Goal: Transaction & Acquisition: Purchase product/service

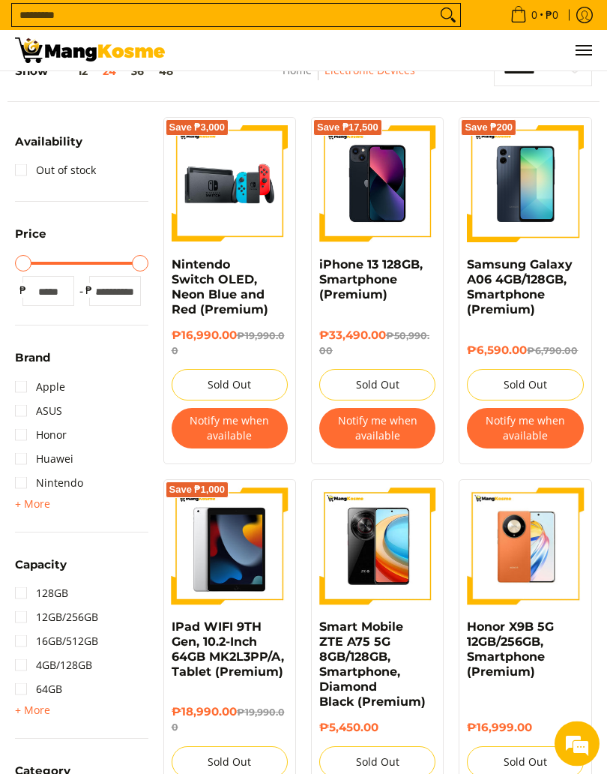
scroll to position [164, 0]
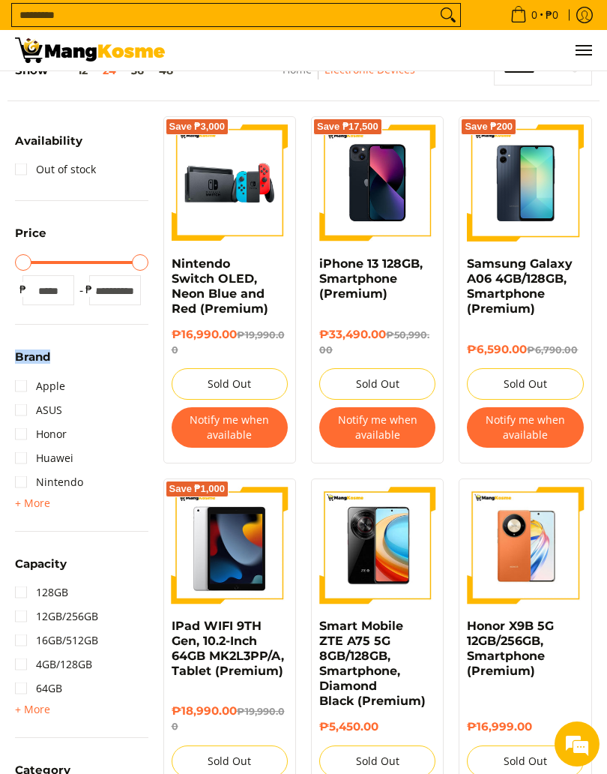
click at [158, 407] on div "Save ₱3,000 Nintendo Switch OLED, Neon Blue and Red (Premium) ₱16,990.00 ₱19,99…" at bounding box center [230, 289] width 148 height 347
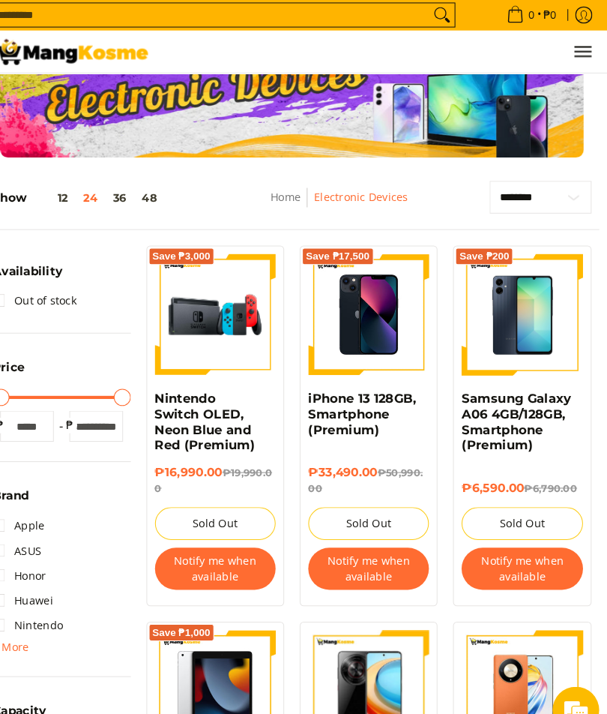
scroll to position [0, 0]
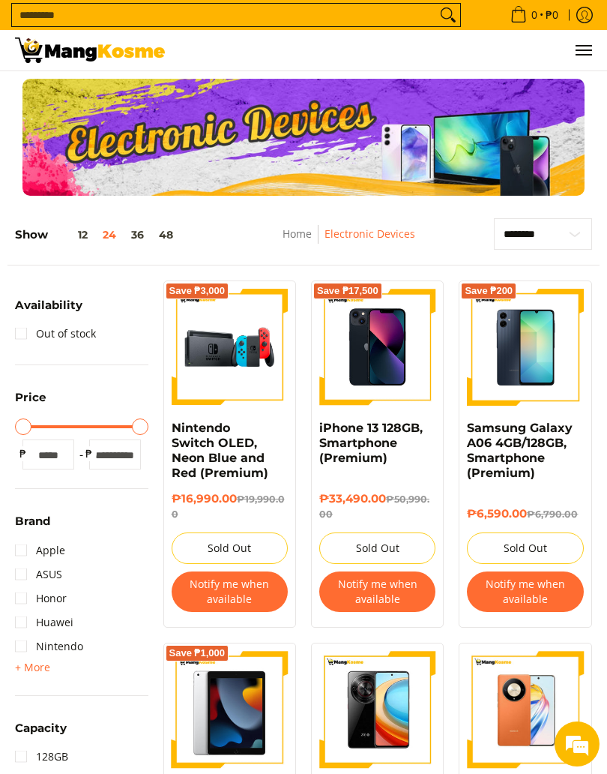
click at [580, 44] on button "Menu" at bounding box center [583, 50] width 18 height 40
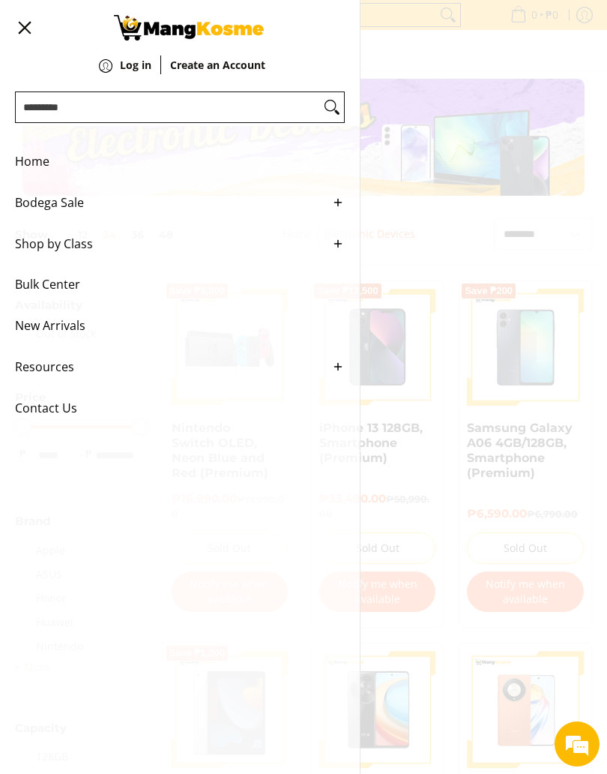
click at [455, 71] on div "0 Log in Create an Account" at bounding box center [303, 50] width 607 height 41
click at [100, 297] on span "Bulk Center" at bounding box center [168, 284] width 307 height 41
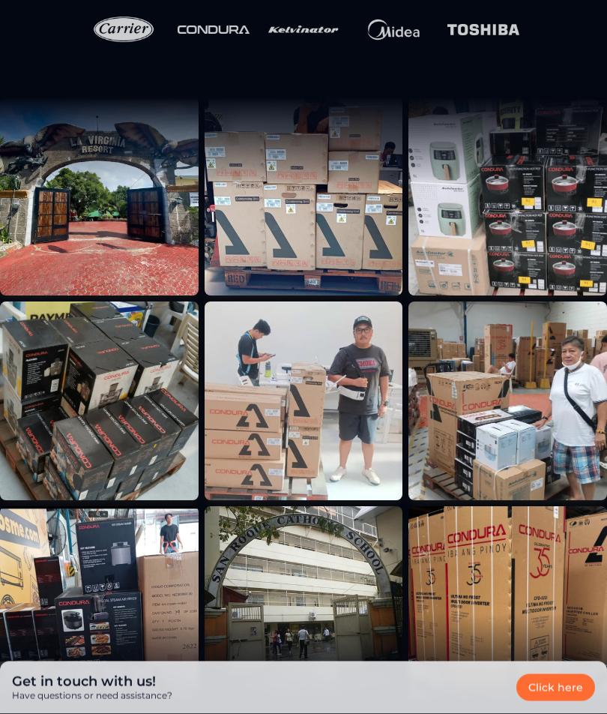
scroll to position [403, 0]
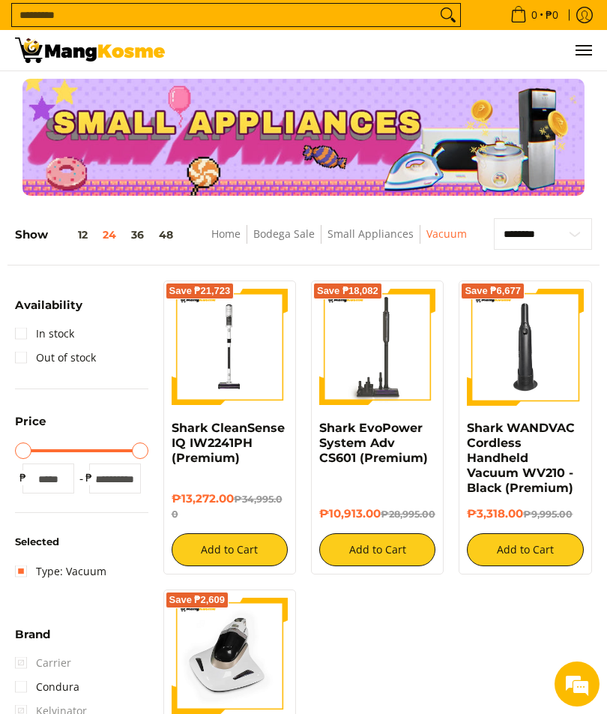
click at [544, 349] on img at bounding box center [525, 347] width 116 height 116
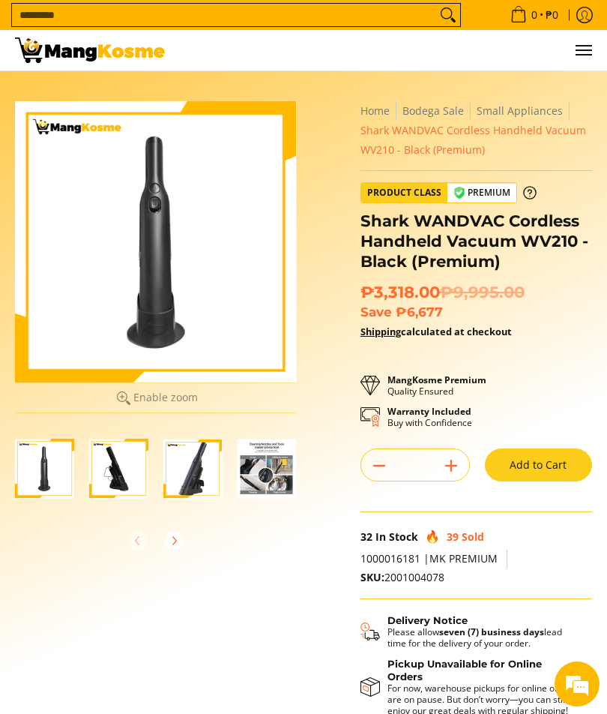
click at [200, 474] on img "Shark WANDVAC Cordless Handheld Vacuum WV210 - Black (Premium)-3" at bounding box center [192, 468] width 59 height 59
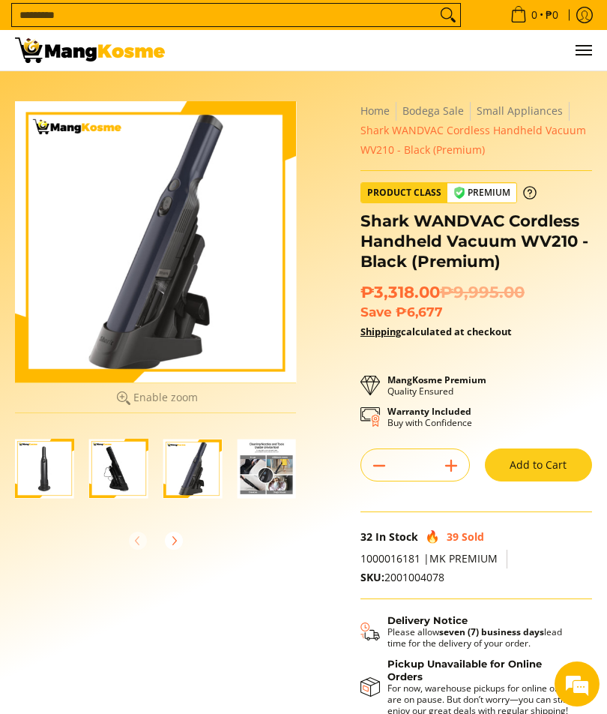
click at [129, 488] on img "Shark WANDVAC Cordless Handheld Vacuum WV210 - Black (Premium)-2" at bounding box center [118, 468] width 59 height 59
